Goal: Contribute content: Share content

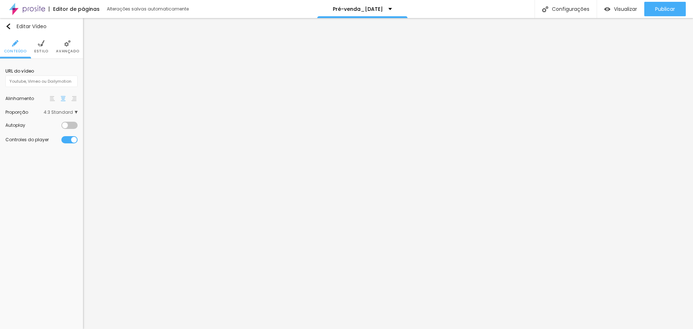
click at [38, 45] on img at bounding box center [41, 43] width 6 height 6
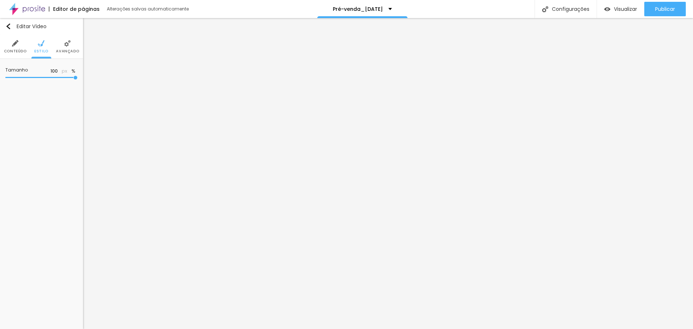
click at [13, 46] on img at bounding box center [15, 43] width 6 height 6
click at [52, 81] on input "text" at bounding box center [41, 81] width 72 height 12
click at [51, 80] on input "text" at bounding box center [41, 81] width 72 height 12
paste input "[URL][DOMAIN_NAME]"
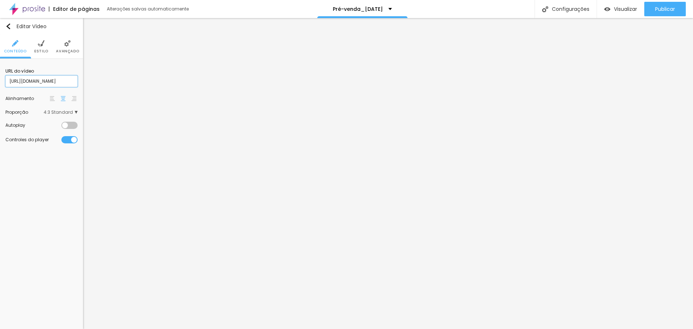
scroll to position [0, 59]
type input "[URL][DOMAIN_NAME]"
click at [672, 11] on span "Publicar" at bounding box center [665, 9] width 20 height 6
click at [58, 82] on input "[URL][DOMAIN_NAME]" at bounding box center [41, 81] width 72 height 12
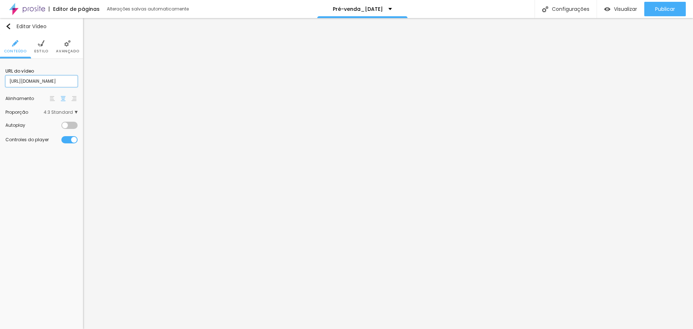
scroll to position [0, 60]
click at [66, 81] on input "[URL][DOMAIN_NAME]" at bounding box center [41, 81] width 72 height 12
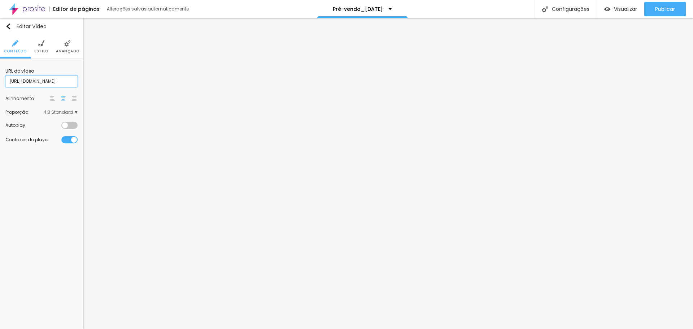
paste input "[DOMAIN_NAME][URL]"
type input "[URL][DOMAIN_NAME]"
click at [70, 126] on div at bounding box center [69, 125] width 16 height 7
click at [50, 96] on img at bounding box center [52, 98] width 5 height 5
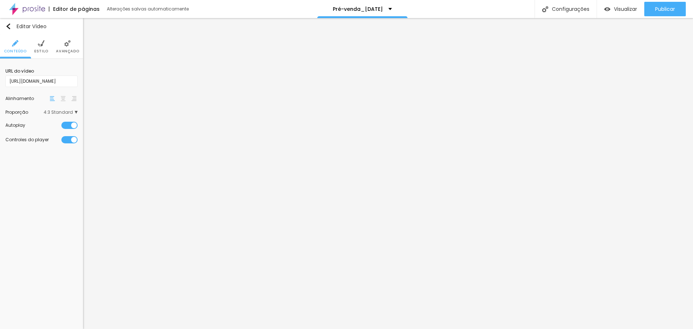
click at [62, 97] on img at bounding box center [63, 98] width 5 height 5
click at [74, 110] on span "4:3 Standard" at bounding box center [61, 112] width 34 height 4
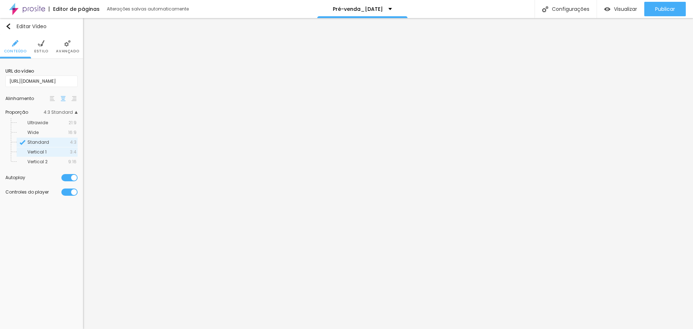
click at [47, 153] on span "Vertical 1" at bounding box center [48, 152] width 43 height 4
click at [41, 141] on span "Standard" at bounding box center [38, 142] width 22 height 6
click at [46, 47] on li "Estilo" at bounding box center [41, 47] width 14 height 24
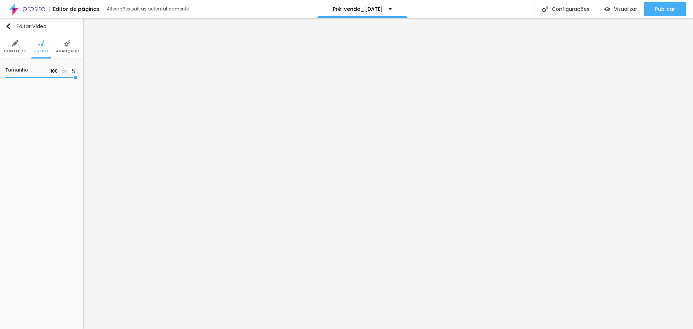
click at [73, 48] on li "Avançado" at bounding box center [67, 47] width 23 height 24
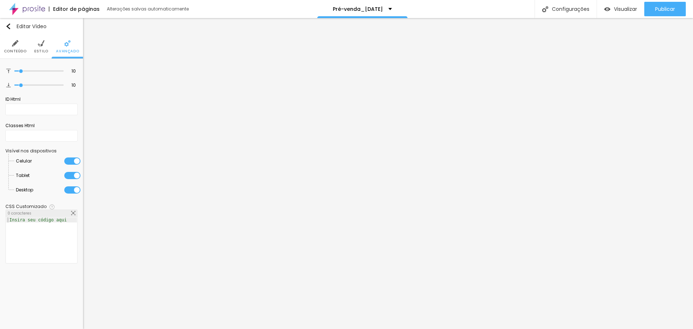
click at [14, 41] on img at bounding box center [15, 43] width 6 height 6
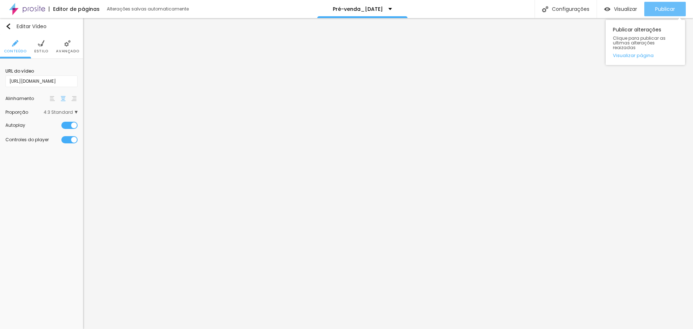
click at [663, 9] on span "Publicar" at bounding box center [665, 9] width 20 height 6
click at [43, 81] on input "[URL][DOMAIN_NAME]" at bounding box center [41, 81] width 72 height 12
paste input "[DOMAIN_NAME][URL]"
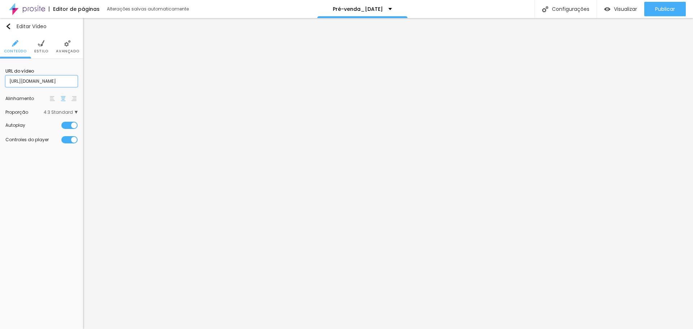
scroll to position [0, 64]
type input "[URL][DOMAIN_NAME]"
click at [660, 6] on span "Publicar" at bounding box center [665, 9] width 20 height 6
click at [53, 78] on input "[URL][DOMAIN_NAME]" at bounding box center [41, 81] width 72 height 12
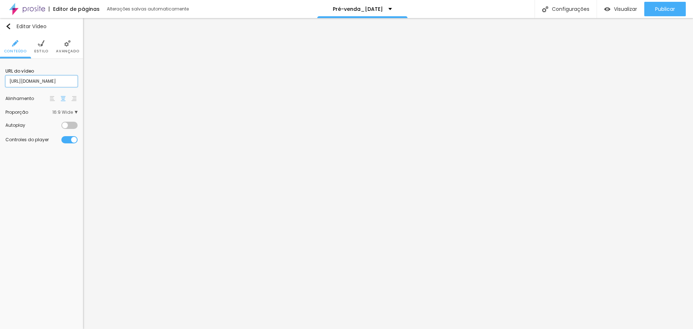
scroll to position [0, 89]
click at [65, 82] on input "[URL][DOMAIN_NAME]" at bounding box center [41, 81] width 72 height 12
click at [5, 80] on div "URL do vídeo [URL][DOMAIN_NAME] Alinhamento Proporção 16:9 Wide Ultrawide 21:9 …" at bounding box center [41, 105] width 83 height 93
click at [51, 80] on input "[URL][DOMAIN_NAME]" at bounding box center [41, 81] width 72 height 12
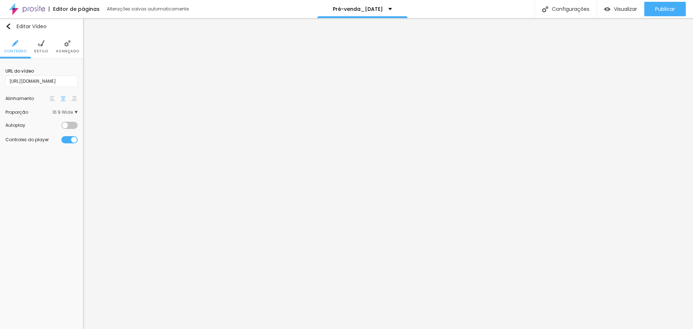
click at [44, 50] on span "Estilo" at bounding box center [41, 51] width 14 height 4
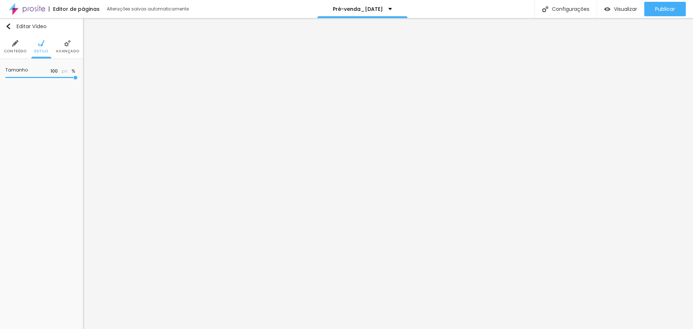
click at [72, 49] on span "Avançado" at bounding box center [67, 51] width 23 height 4
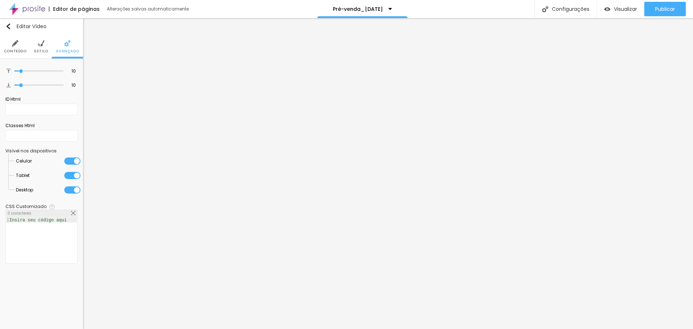
click at [21, 47] on li "Conteúdo" at bounding box center [15, 47] width 23 height 24
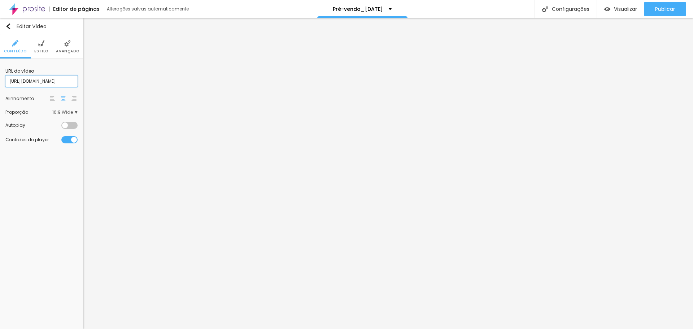
click at [46, 83] on input "[URL][DOMAIN_NAME]" at bounding box center [41, 81] width 72 height 12
click at [53, 79] on input "[URL][DOMAIN_NAME]" at bounding box center [41, 81] width 72 height 12
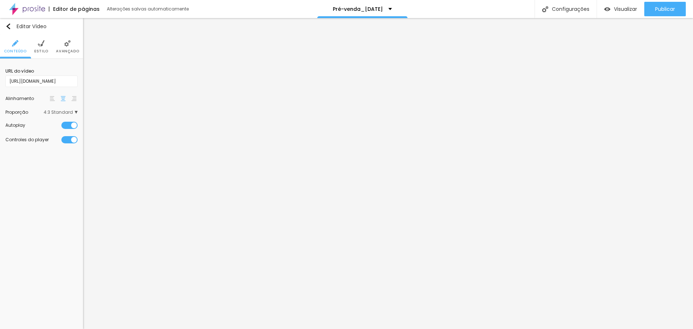
scroll to position [0, 0]
click at [40, 53] on span "Estilo" at bounding box center [41, 51] width 14 height 4
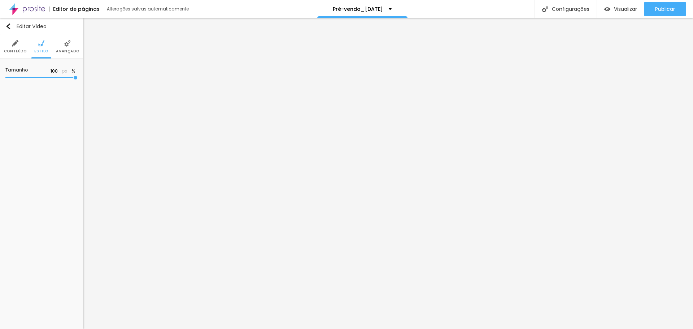
click at [74, 51] on span "Avançado" at bounding box center [67, 51] width 23 height 4
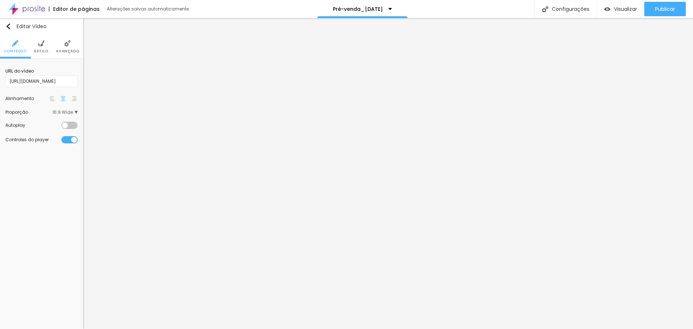
click at [67, 48] on li "Avançado" at bounding box center [67, 47] width 23 height 24
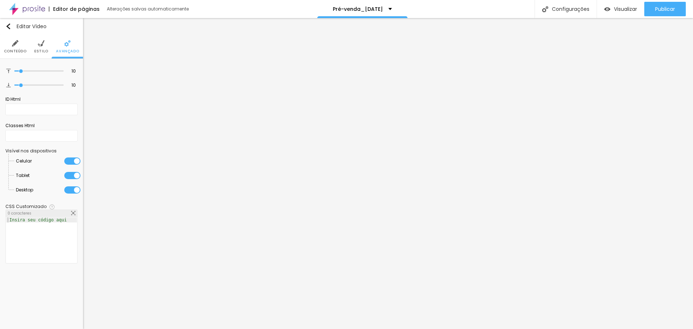
click at [39, 46] on img at bounding box center [41, 43] width 6 height 6
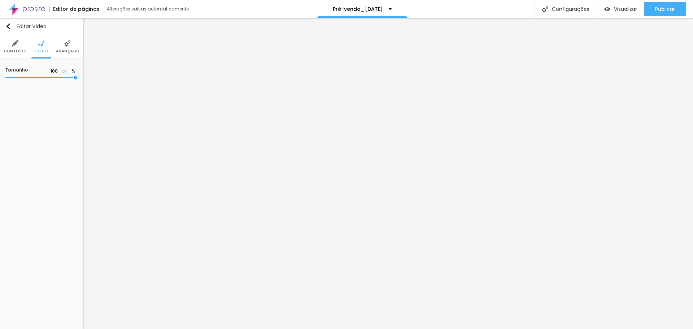
click at [16, 46] on img at bounding box center [15, 43] width 6 height 6
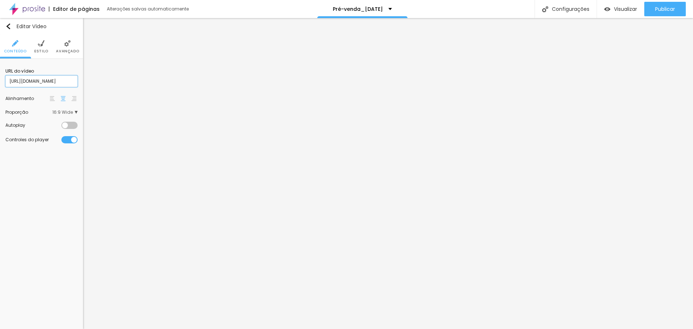
click at [62, 82] on input "[URL][DOMAIN_NAME]" at bounding box center [41, 81] width 72 height 12
paste input "[DOMAIN_NAME][URL]"
click at [70, 127] on div at bounding box center [69, 125] width 16 height 7
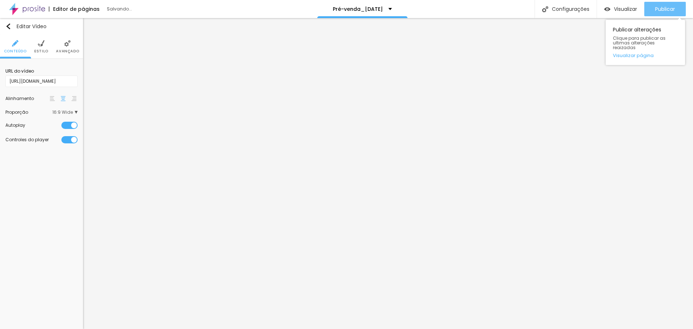
click at [672, 11] on span "Publicar" at bounding box center [665, 9] width 20 height 6
click at [36, 79] on input "[URL][DOMAIN_NAME]" at bounding box center [41, 81] width 72 height 12
paste input "541eXfmoivM"
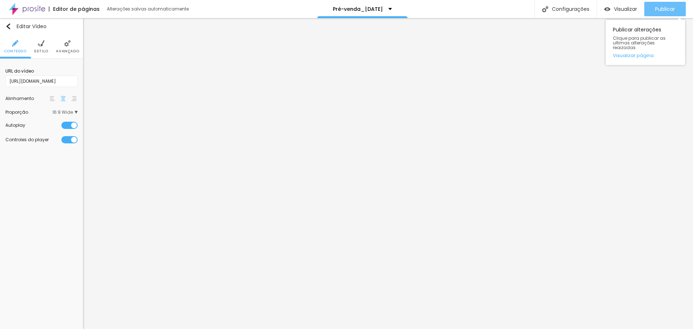
click at [668, 15] on div "Publicar" at bounding box center [665, 9] width 20 height 14
click at [52, 78] on input "[URL][DOMAIN_NAME]" at bounding box center [41, 81] width 72 height 12
paste input "NgPm6QDOPaE"
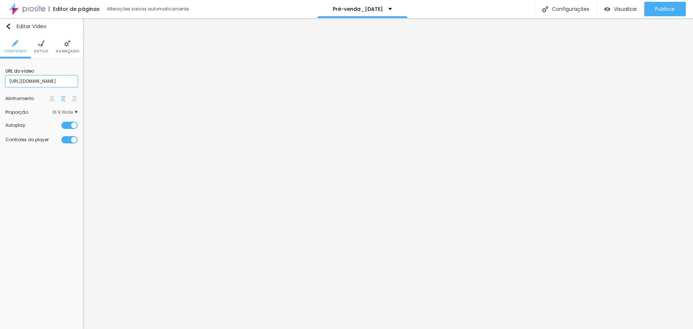
scroll to position [0, 64]
type input "[URL][DOMAIN_NAME]"
click at [665, 9] on span "Publicar" at bounding box center [665, 9] width 20 height 6
